Goal: Task Accomplishment & Management: Manage account settings

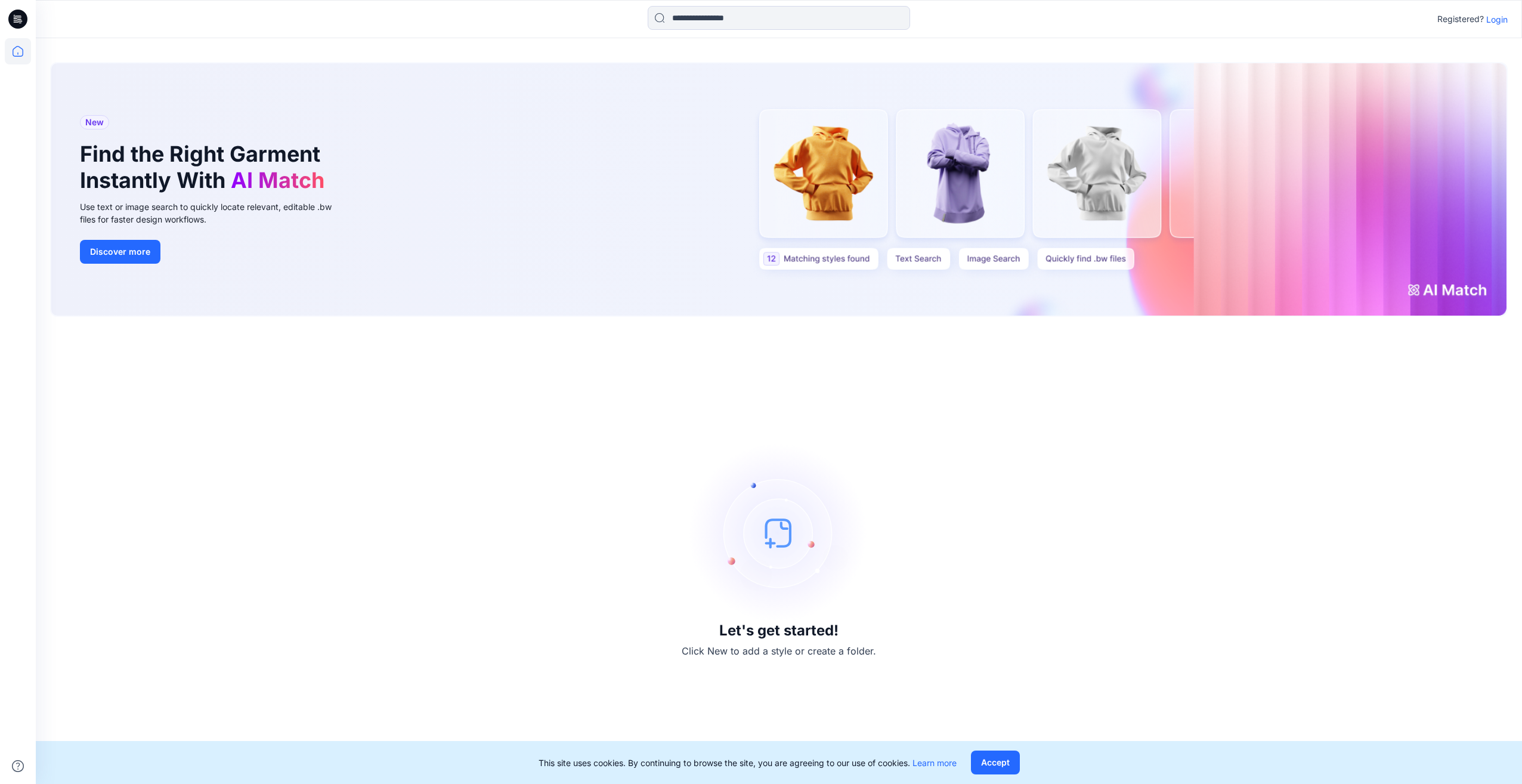
click at [1499, 18] on p "Login" at bounding box center [1497, 19] width 22 height 12
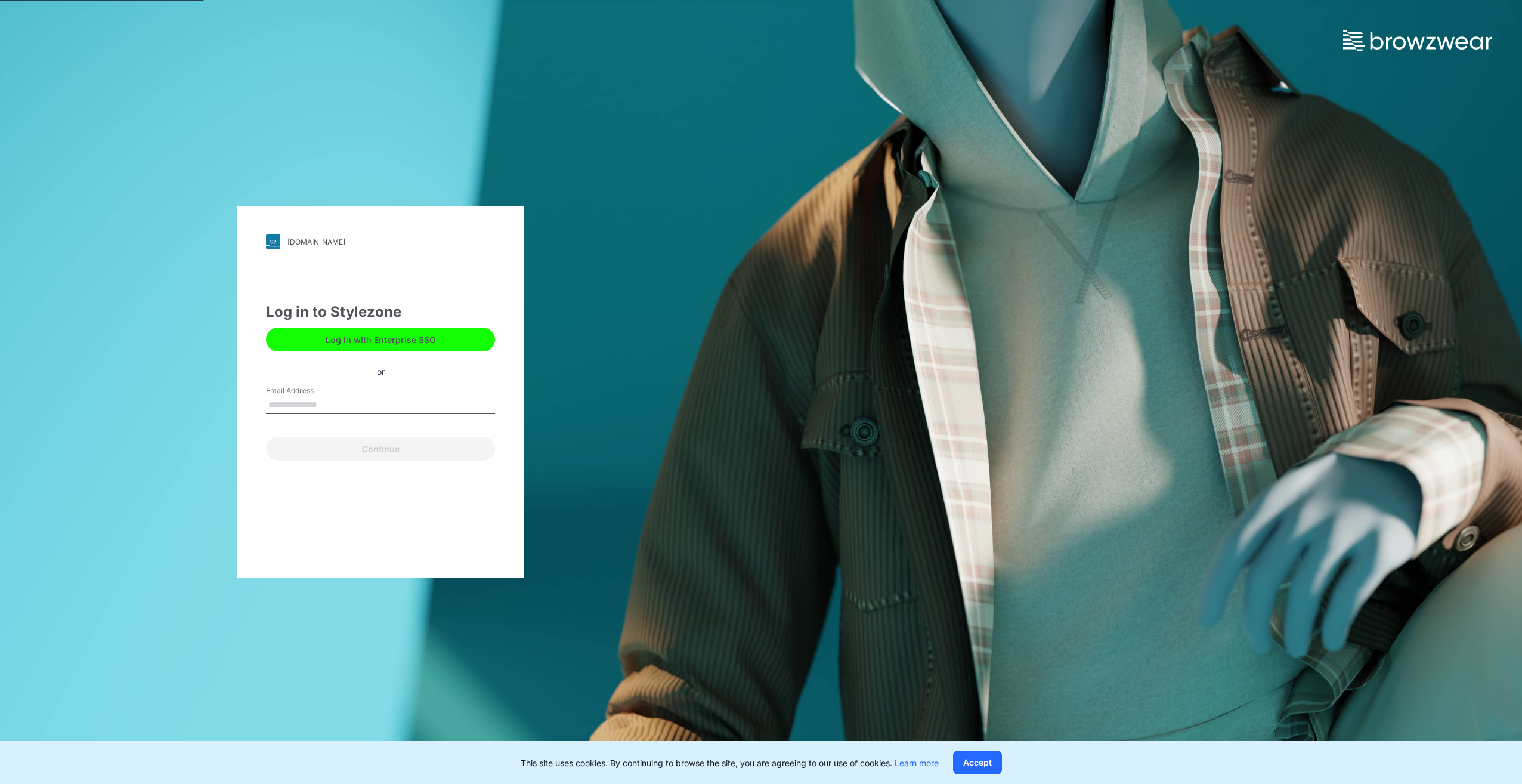
click at [401, 399] on input "Email Address" at bounding box center [380, 405] width 229 height 18
type input "**********"
click at [367, 452] on button "Continue" at bounding box center [380, 448] width 229 height 24
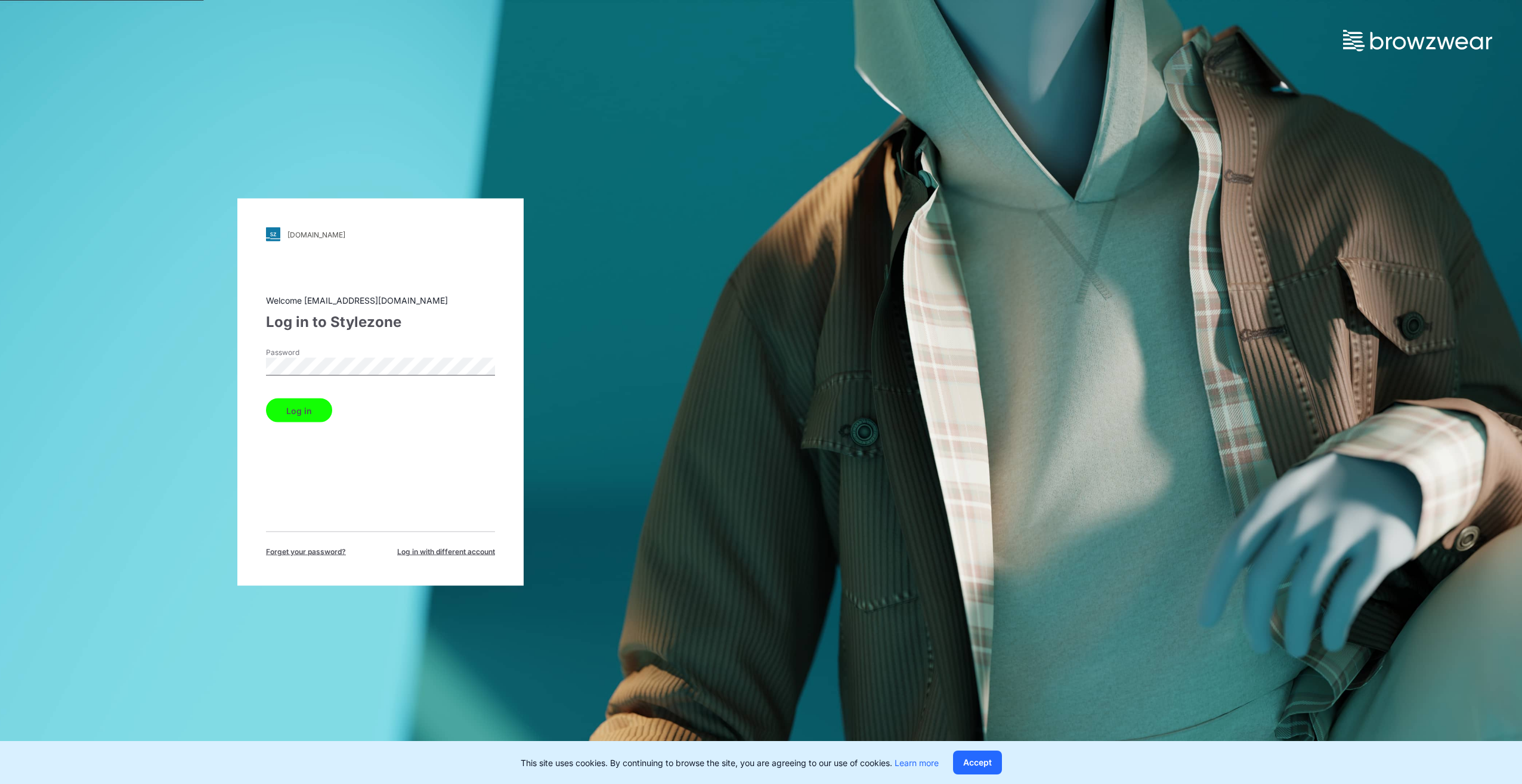
click at [305, 412] on button "Log in" at bounding box center [299, 410] width 66 height 24
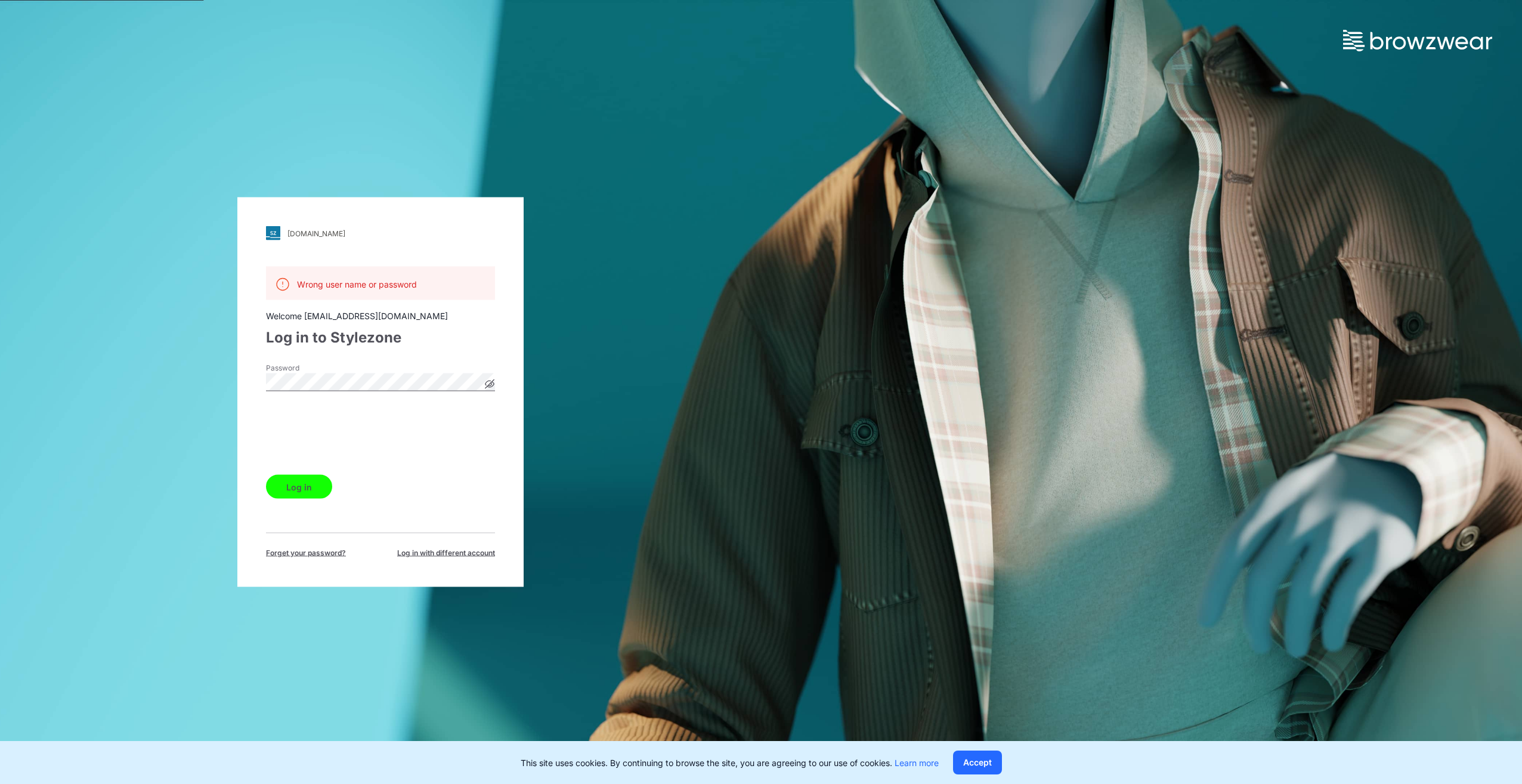
click at [304, 479] on button "Log in" at bounding box center [299, 486] width 66 height 24
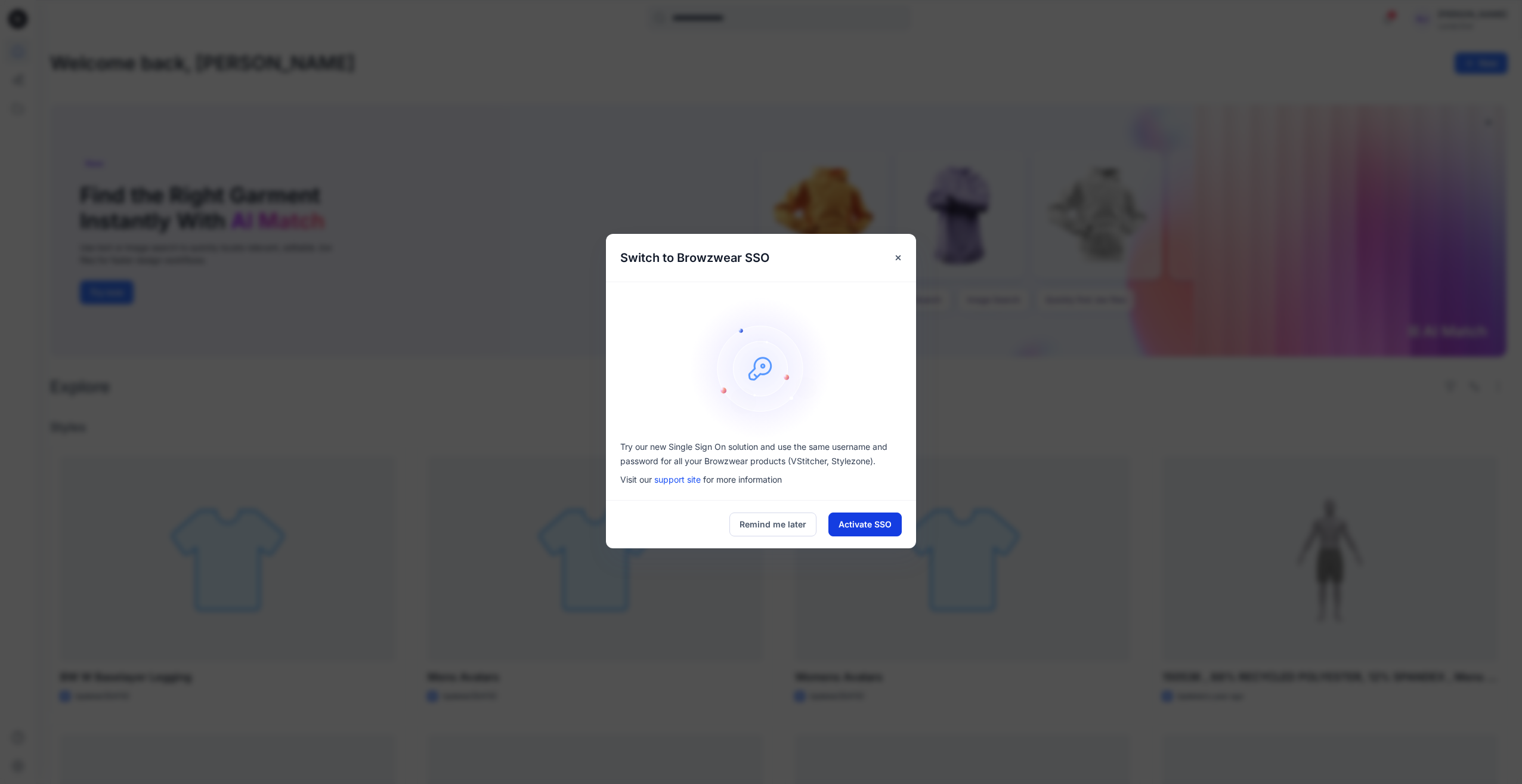
click at [879, 518] on button "Activate SSO" at bounding box center [865, 524] width 73 height 24
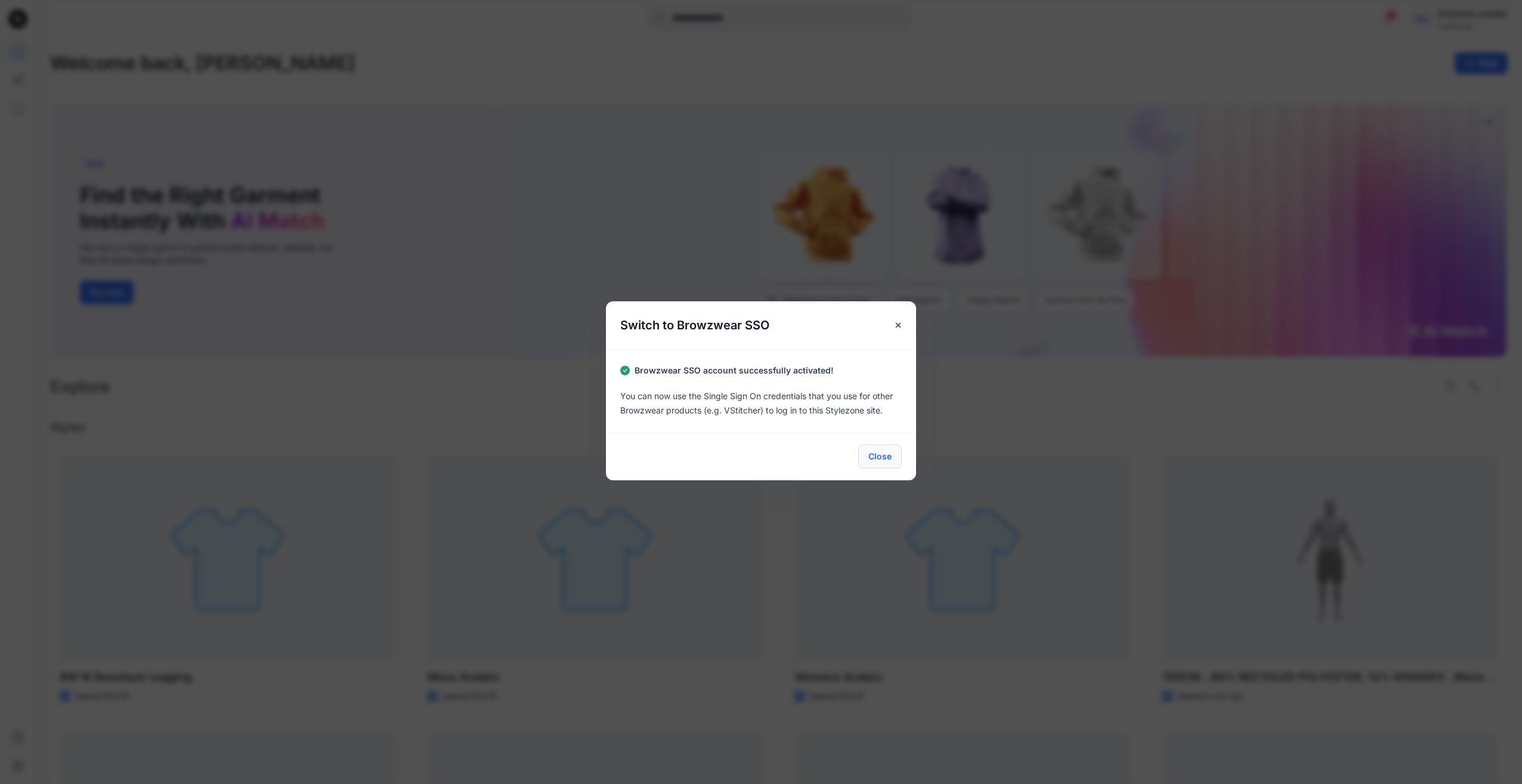
click at [888, 460] on button "Close" at bounding box center [880, 456] width 44 height 24
